Goal: Find specific page/section: Find specific page/section

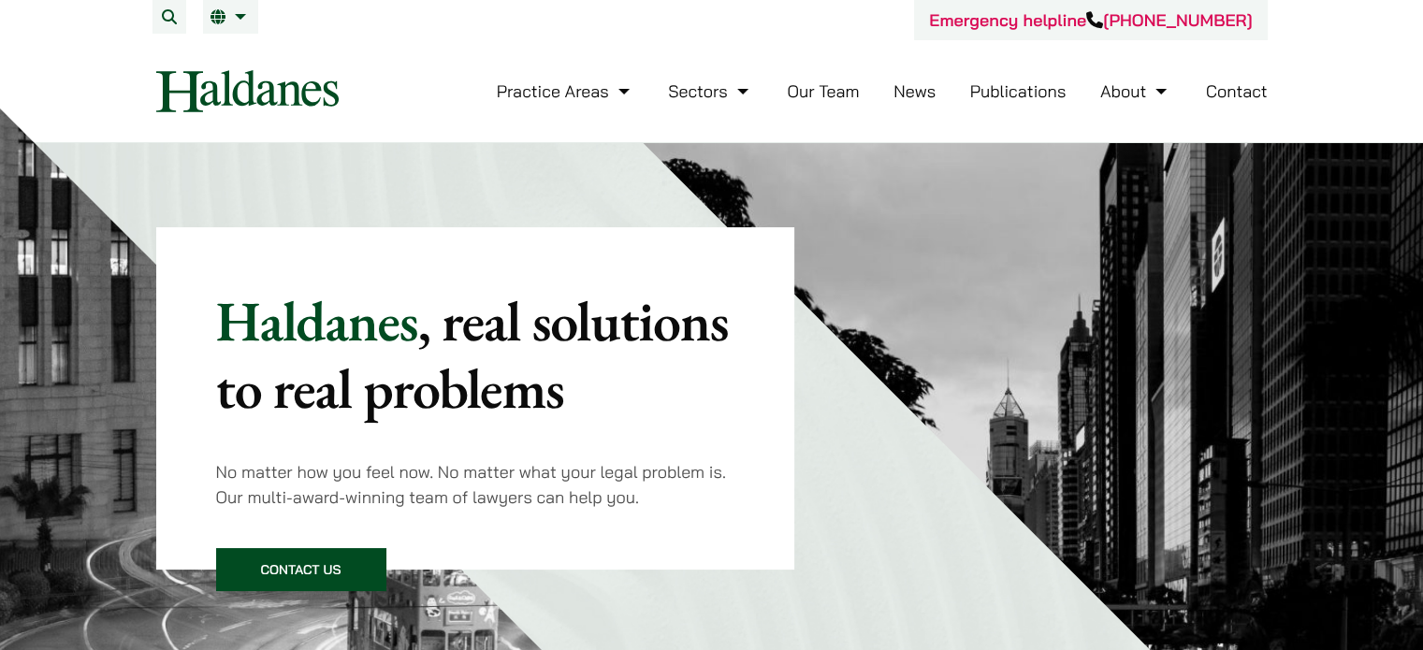
click at [831, 90] on link "Our Team" at bounding box center [823, 91] width 72 height 22
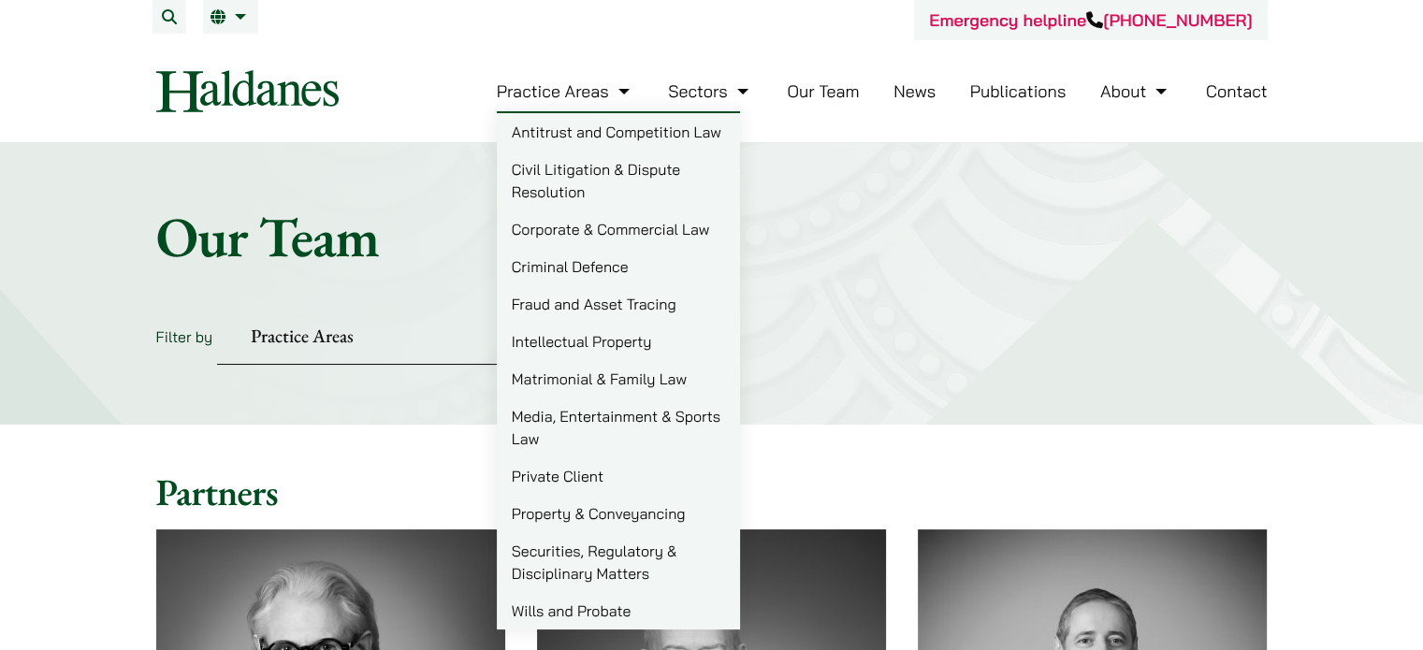
click at [575, 177] on link "Civil Litigation & Dispute Resolution" at bounding box center [618, 181] width 243 height 60
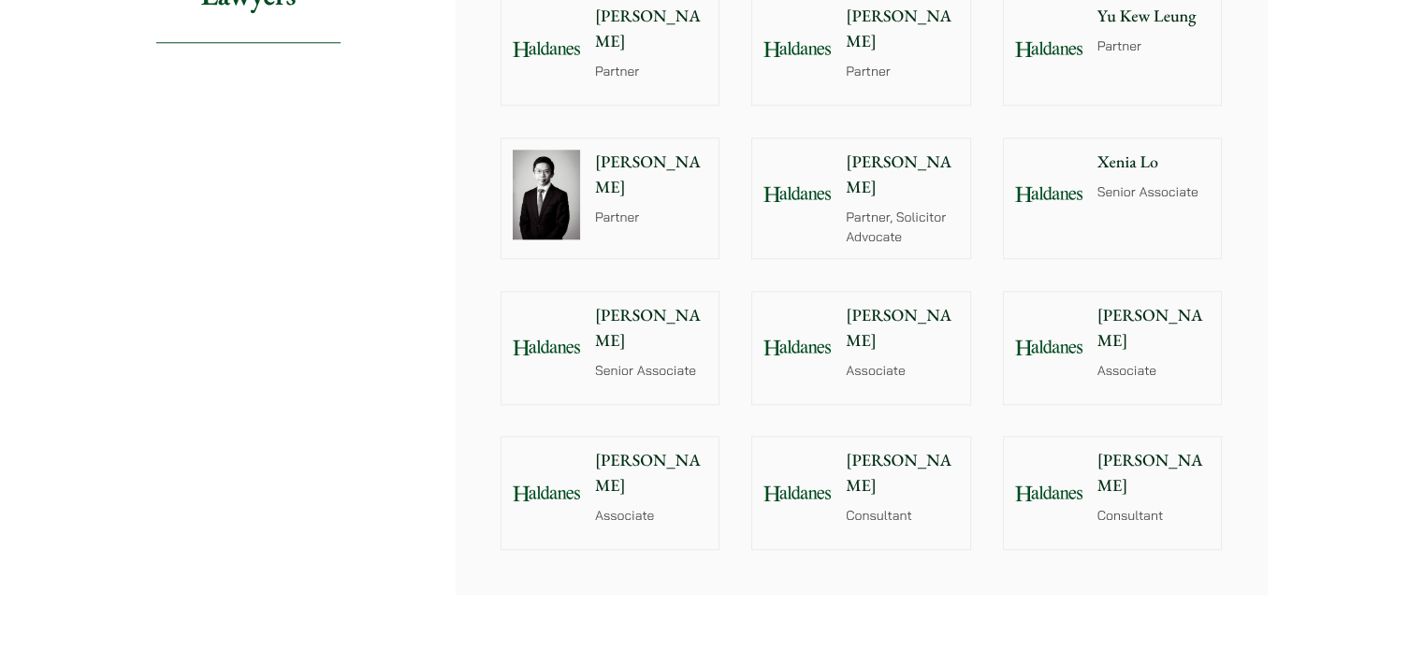
scroll to position [1778, 0]
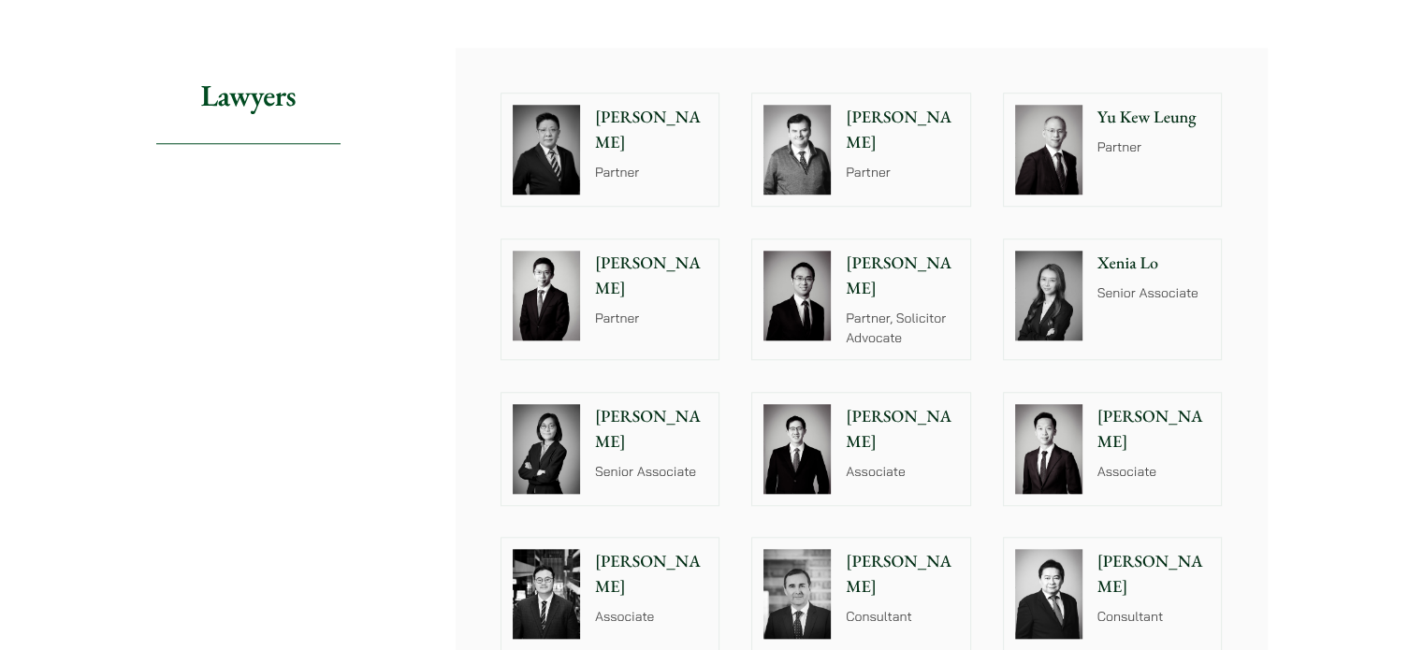
click at [589, 263] on div at bounding box center [546, 295] width 90 height 112
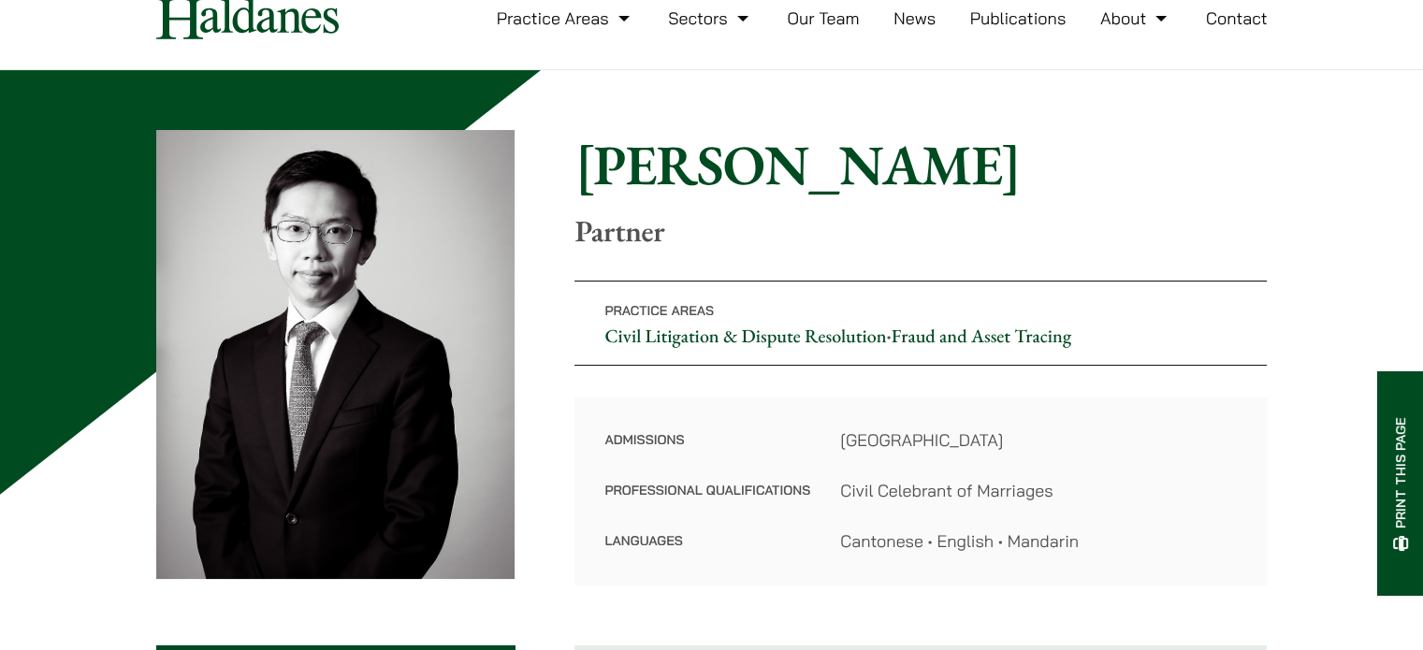
scroll to position [187, 0]
